Goal: Information Seeking & Learning: Learn about a topic

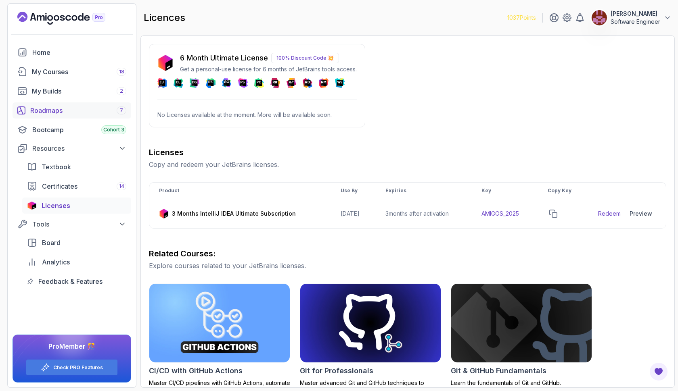
scroll to position [40, 0]
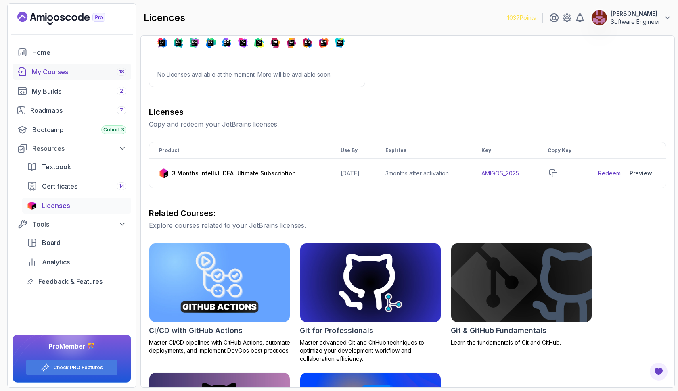
click at [114, 68] on div "My Courses 18" at bounding box center [79, 72] width 94 height 10
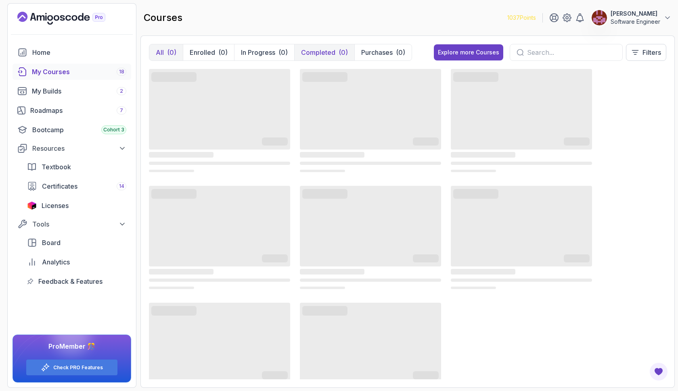
click at [318, 49] on p "Completed" at bounding box center [318, 53] width 34 height 10
click at [330, 54] on p "Completed" at bounding box center [318, 53] width 34 height 10
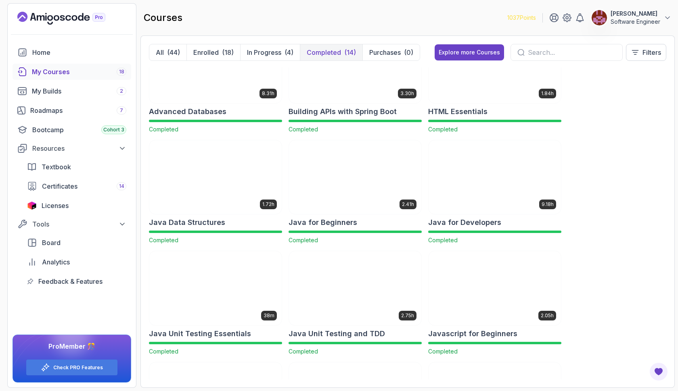
scroll to position [40, 0]
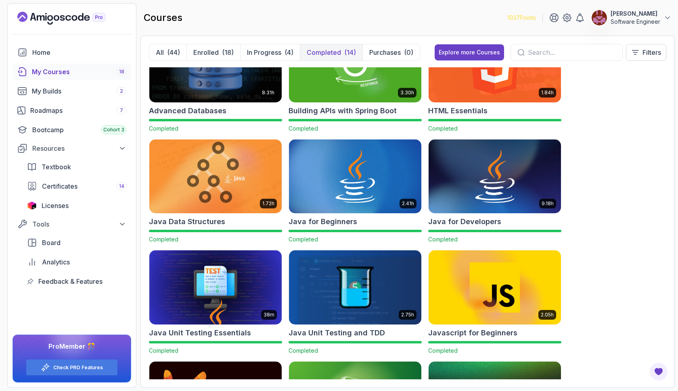
click at [235, 189] on img at bounding box center [215, 177] width 139 height 78
